Goal: Participate in discussion

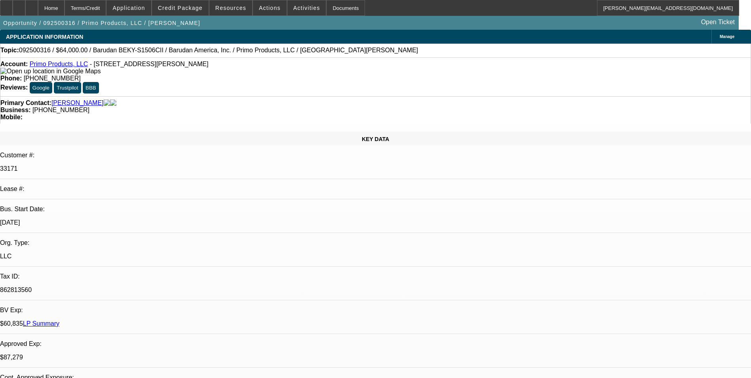
select select "0"
select select "0.1"
select select "4"
select select "0"
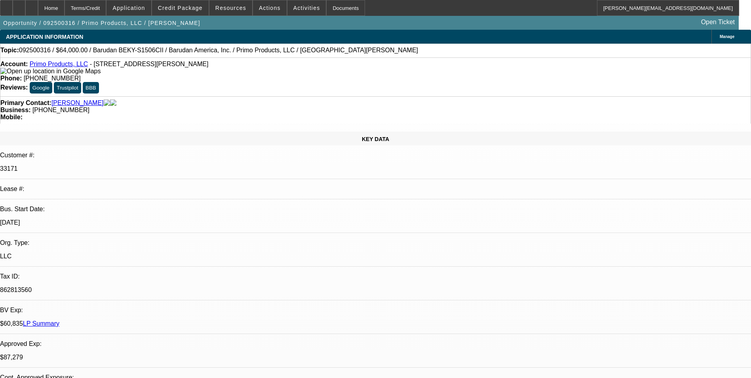
select select "2"
select select "0.1"
select select "4"
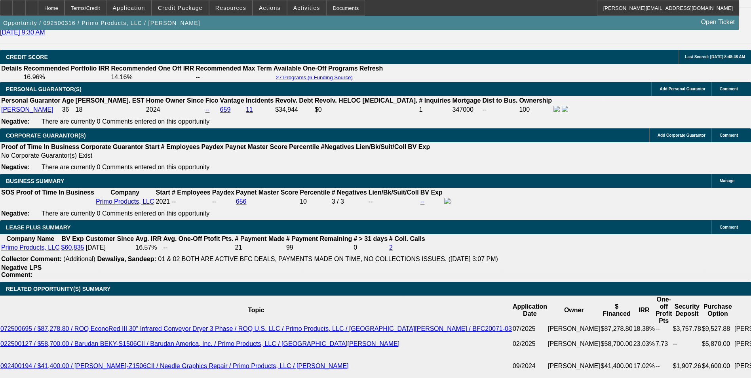
scroll to position [1266, 0]
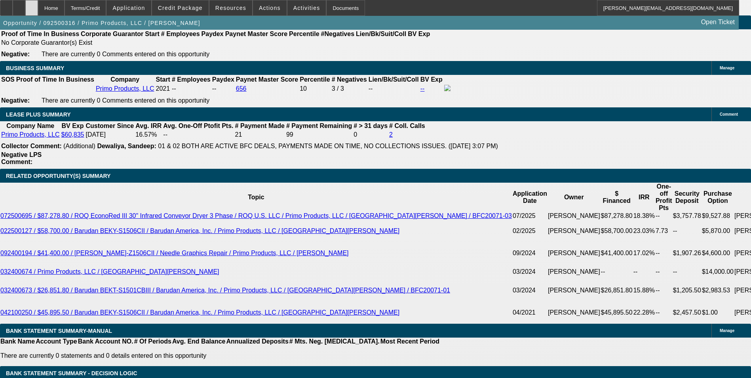
click at [32, 5] on icon at bounding box center [32, 5] width 0 height 0
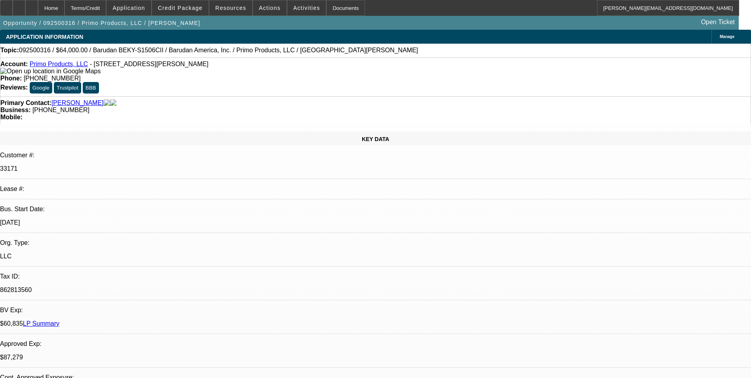
select select "0"
select select "0.1"
select select "4"
select select "0"
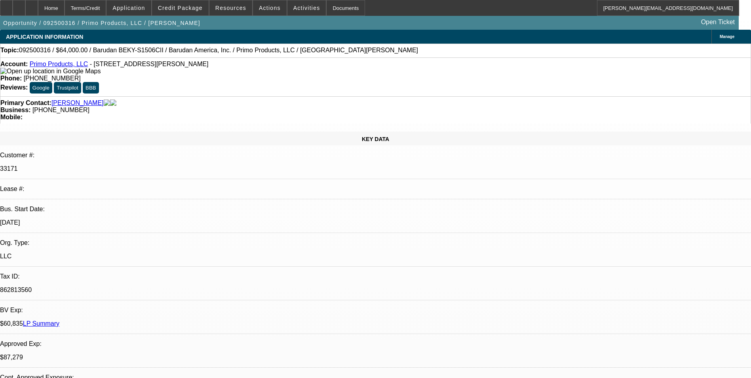
select select "2"
select select "0.1"
select select "4"
